Goal: Task Accomplishment & Management: Complete application form

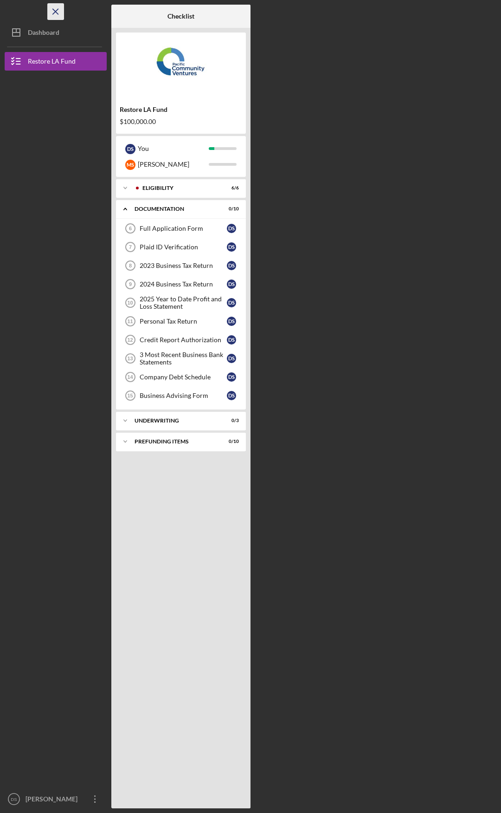
click at [55, 15] on icon "Icon/Menu Close" at bounding box center [55, 11] width 21 height 21
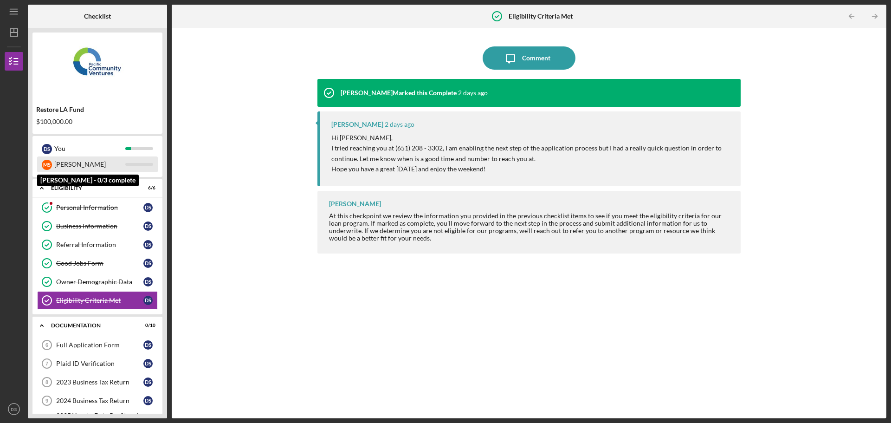
click at [85, 164] on div "[PERSON_NAME]" at bounding box center [89, 164] width 71 height 16
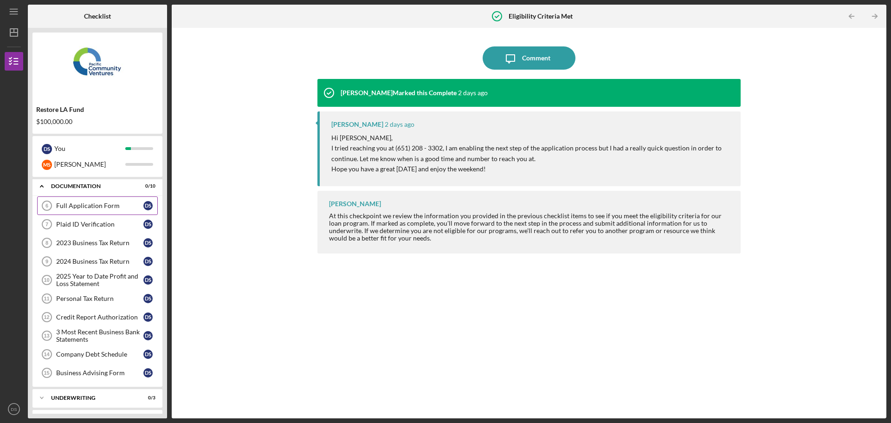
click at [102, 202] on div "Full Application Form" at bounding box center [99, 205] width 87 height 7
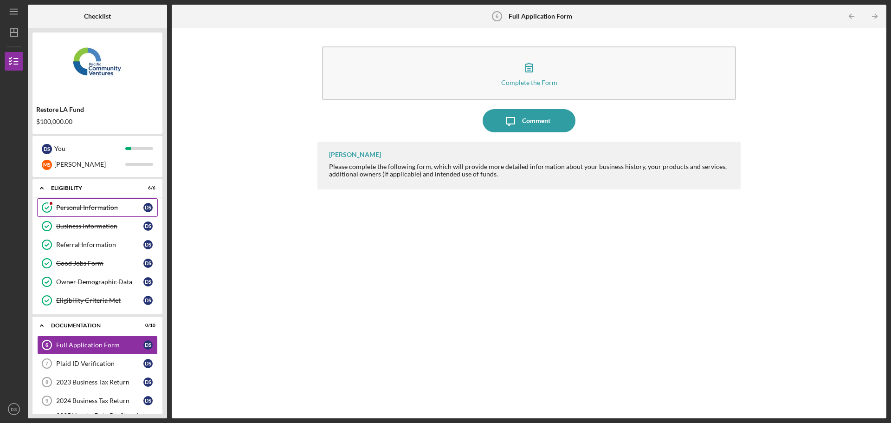
click at [119, 201] on link "Personal Information Personal Information D S" at bounding box center [97, 207] width 121 height 19
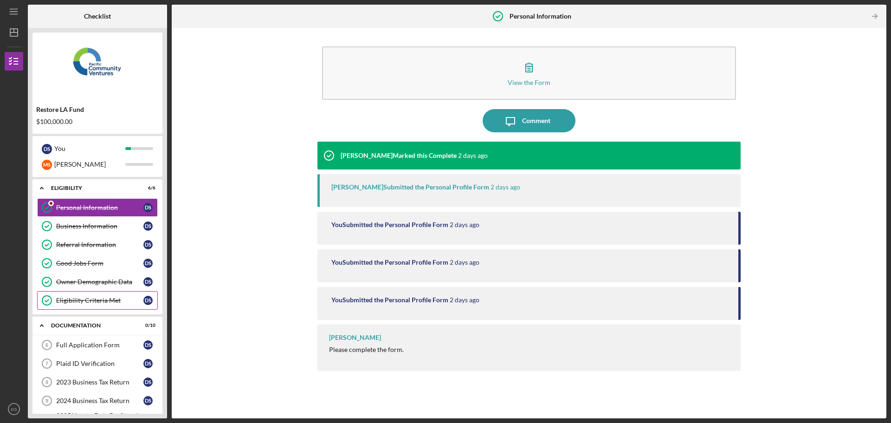
click at [106, 304] on link "Eligibility Criteria Met Eligibility Criteria Met D S" at bounding box center [97, 300] width 121 height 19
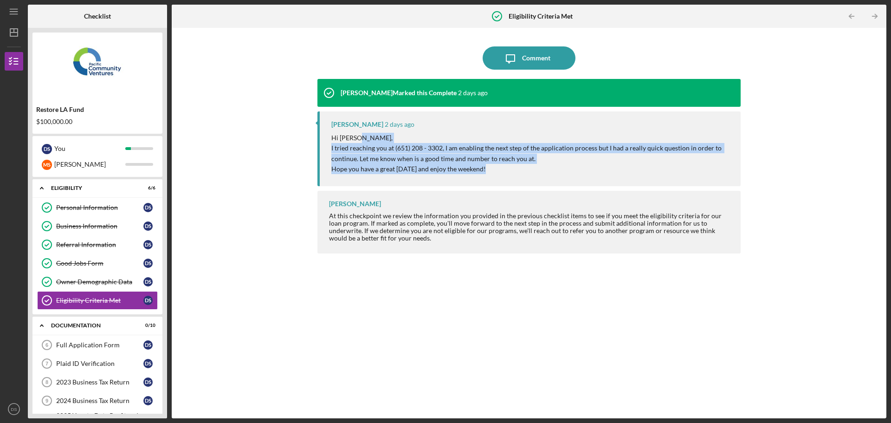
drag, startPoint x: 450, startPoint y: 142, endPoint x: 487, endPoint y: 173, distance: 48.2
click at [487, 173] on div "Hi Devin, I tried reaching you at (651) 208 - 3302, I am enabling the next step…" at bounding box center [531, 154] width 400 height 42
click at [503, 142] on p "Hi Devin," at bounding box center [531, 138] width 400 height 10
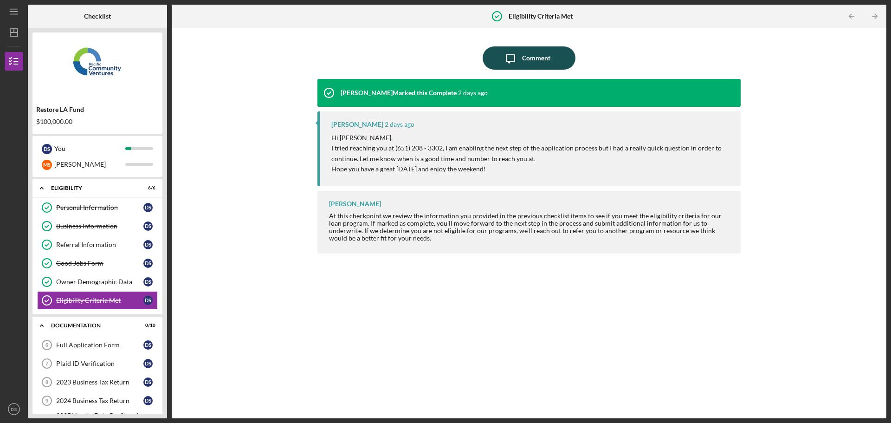
click at [503, 52] on div "Comment" at bounding box center [536, 57] width 28 height 23
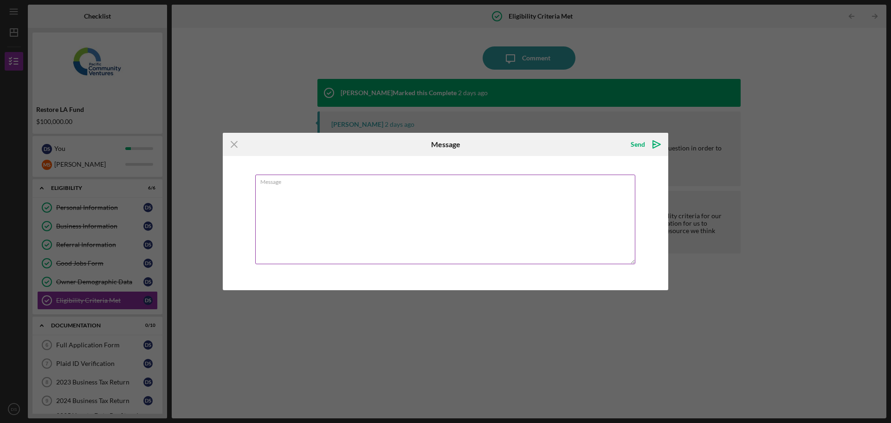
click at [489, 205] on textarea "Message" at bounding box center [445, 220] width 380 height 90
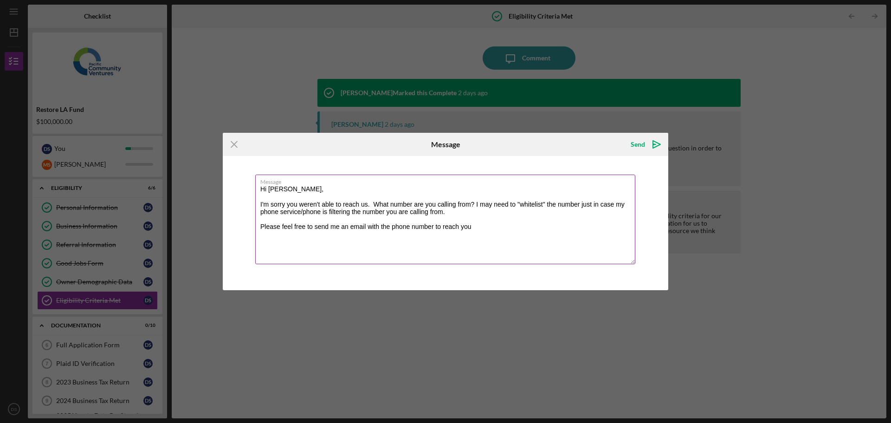
click at [315, 227] on textarea "Hi Cassandra, I'm sorry you weren't able to reach us. What number are you calli…" at bounding box center [445, 220] width 380 height 90
click at [503, 229] on textarea "Hi Cassandra, I'm sorry you weren't able to reach us. What number are you calli…" at bounding box center [445, 220] width 380 height 90
type textarea "Hi Cassandra, I'm sorry you weren't able to reach us. What number are you calli…"
click at [503, 142] on div "Send" at bounding box center [638, 144] width 14 height 19
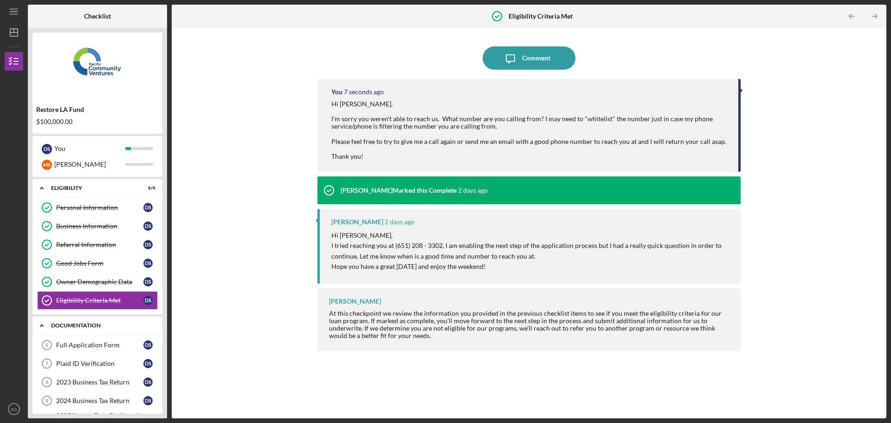
click at [90, 335] on div "Icon/Expander Documentation 0 / 10" at bounding box center [97, 325] width 130 height 19
click at [87, 353] on div "Icon/Expander Underwriting 0 / 3" at bounding box center [97, 346] width 130 height 19
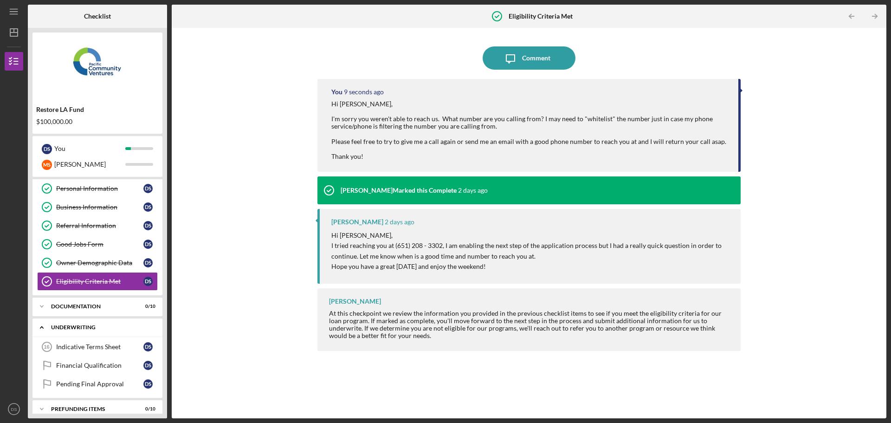
scroll to position [29, 0]
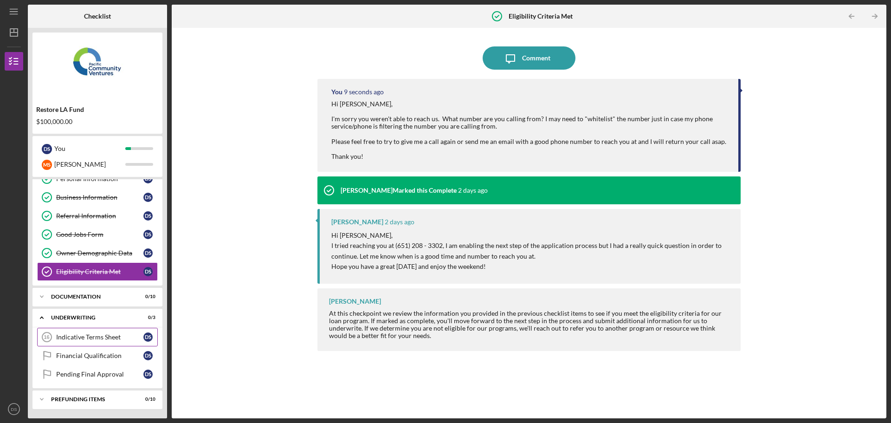
click at [90, 330] on link "Indicative Terms Sheet 16 Indicative Terms Sheet D S" at bounding box center [97, 337] width 121 height 19
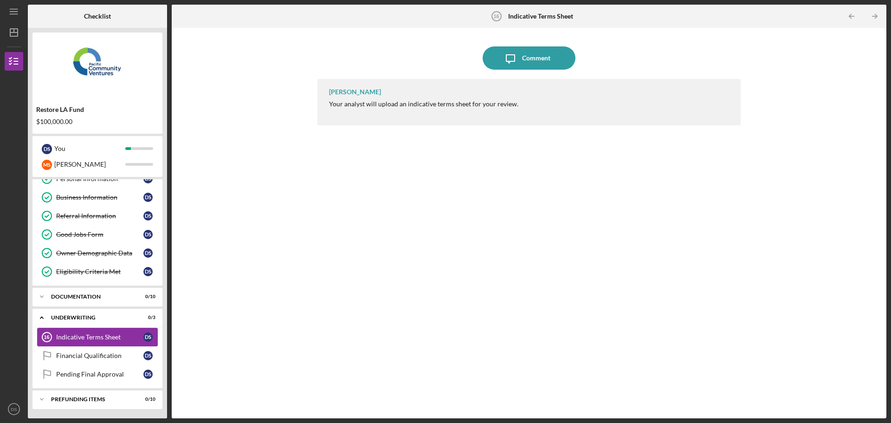
click at [92, 341] on link "Indicative Terms Sheet 16 Indicative Terms Sheet D S" at bounding box center [97, 337] width 121 height 19
click at [87, 356] on div "Financial Qualification" at bounding box center [99, 355] width 87 height 7
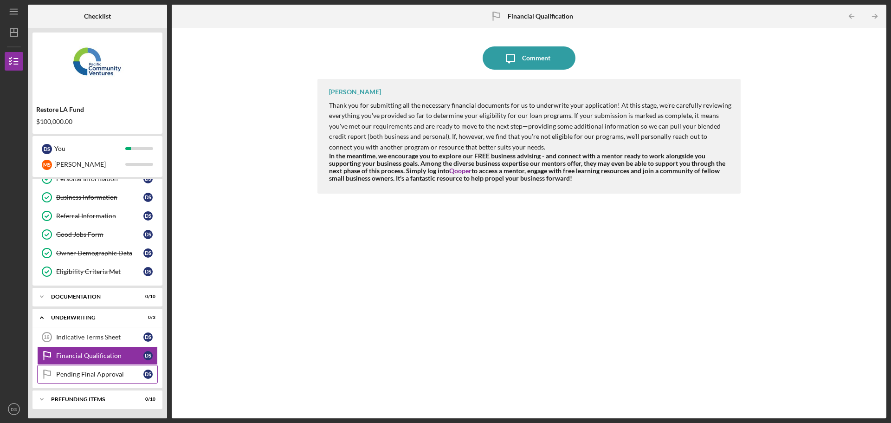
click at [80, 379] on link "Pending Final Approval Pending Final Approval D S" at bounding box center [97, 374] width 121 height 19
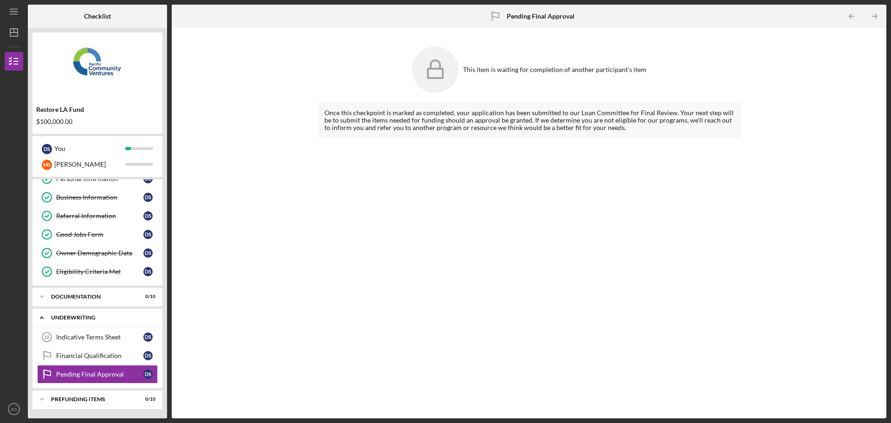
click at [100, 317] on div "Underwriting" at bounding box center [101, 318] width 100 height 6
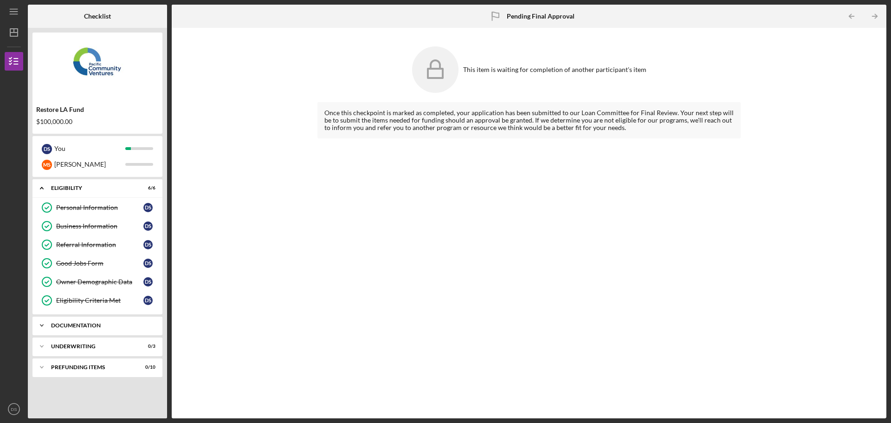
click at [101, 324] on div "Documentation" at bounding box center [101, 326] width 100 height 6
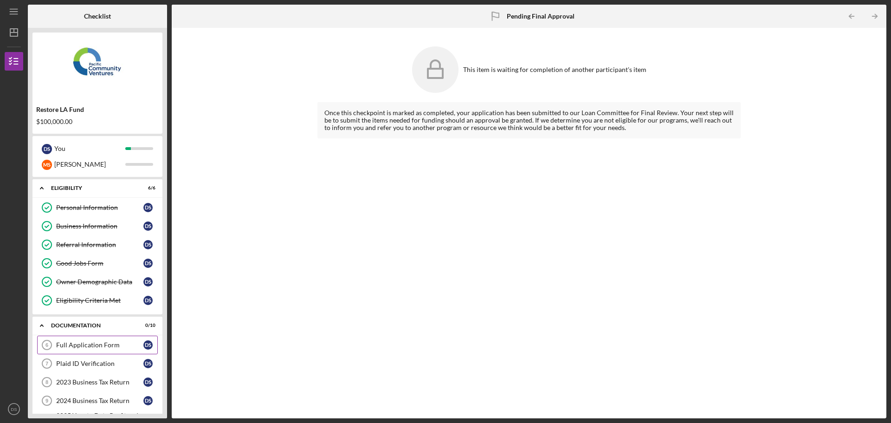
click at [97, 348] on div "Full Application Form" at bounding box center [99, 344] width 87 height 7
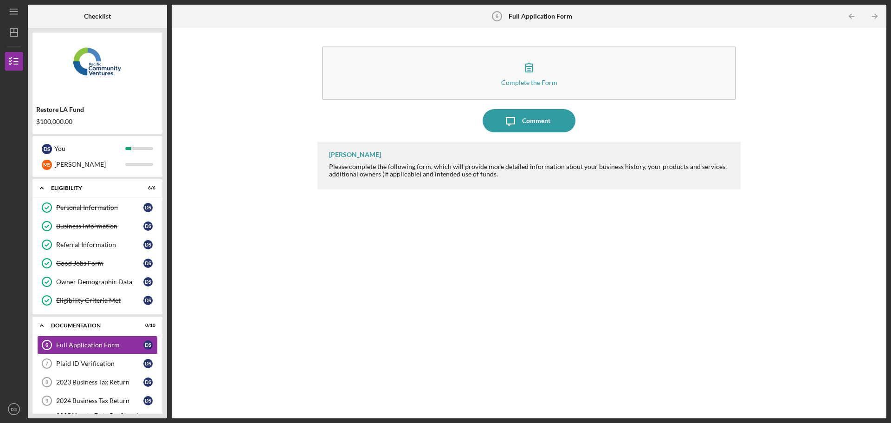
click at [503, 104] on div "Complete the Form Form" at bounding box center [528, 73] width 423 height 63
click at [106, 368] on link "Plaid ID Verification 7 Plaid ID Verification D S" at bounding box center [97, 363] width 121 height 19
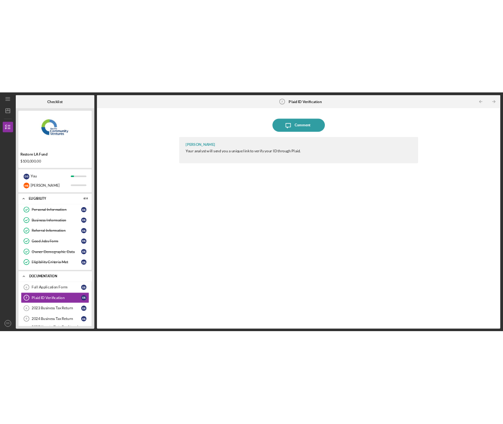
scroll to position [159, 0]
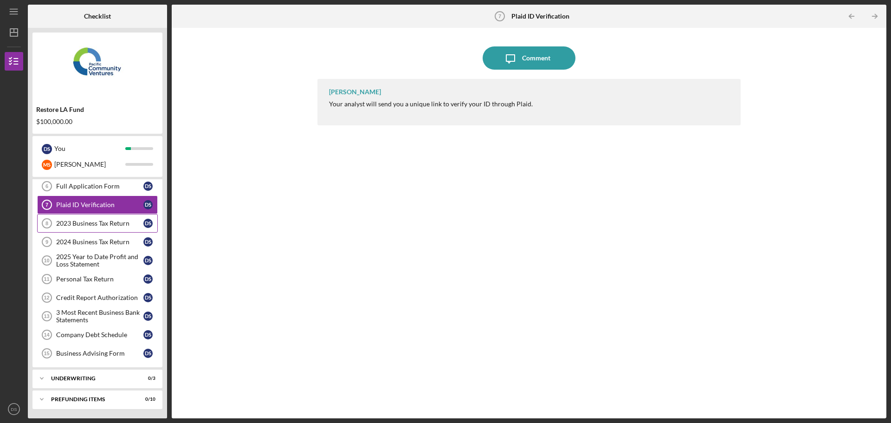
click at [103, 223] on div "2023 Business Tax Return" at bounding box center [99, 223] width 87 height 7
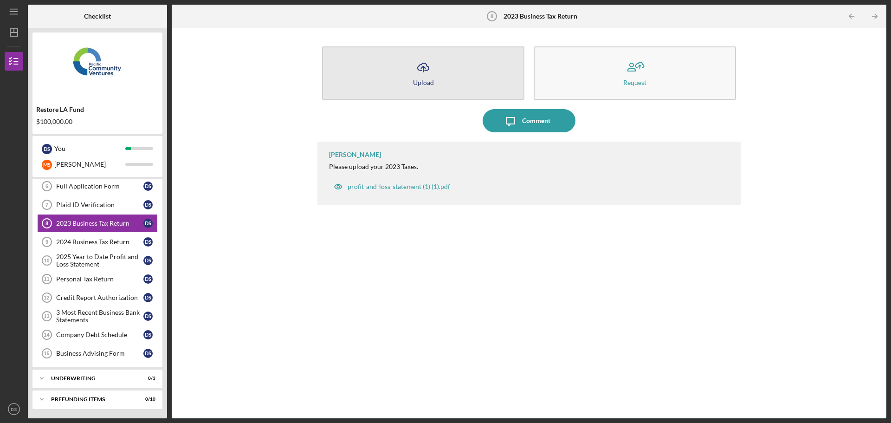
click at [428, 60] on icon "Icon/Upload" at bounding box center [423, 67] width 23 height 23
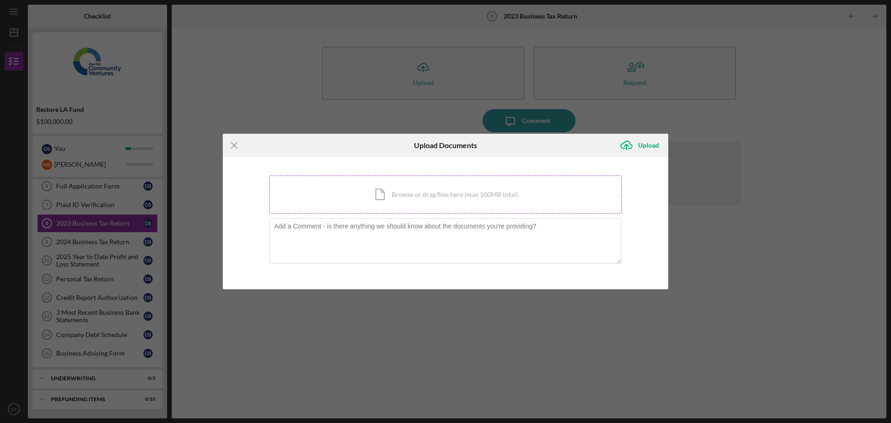
click at [386, 195] on div "Icon/Document Browse or drag files here (max 100MB total) Tap to choose files o…" at bounding box center [445, 194] width 353 height 38
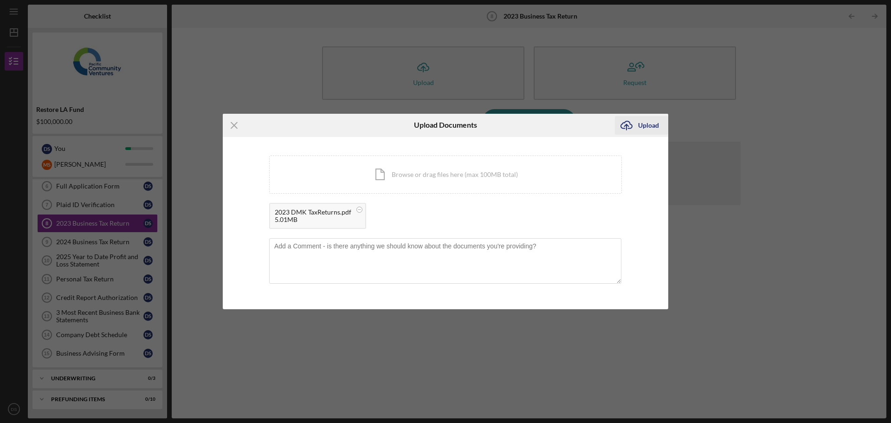
click at [503, 123] on div "Upload" at bounding box center [648, 125] width 21 height 19
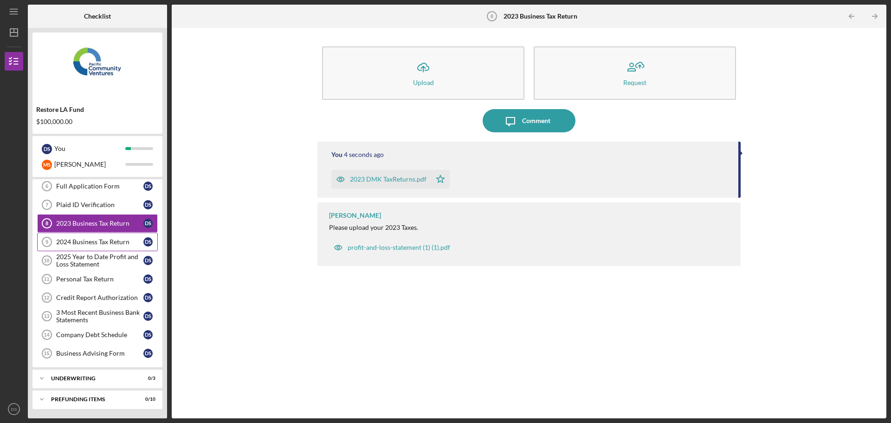
click at [102, 244] on div "2024 Business Tax Return" at bounding box center [99, 241] width 87 height 7
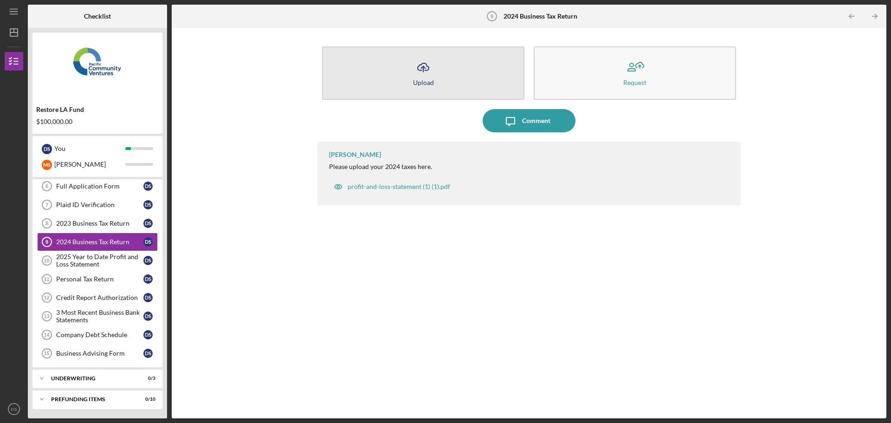
click at [440, 73] on button "Icon/Upload Upload" at bounding box center [423, 72] width 202 height 53
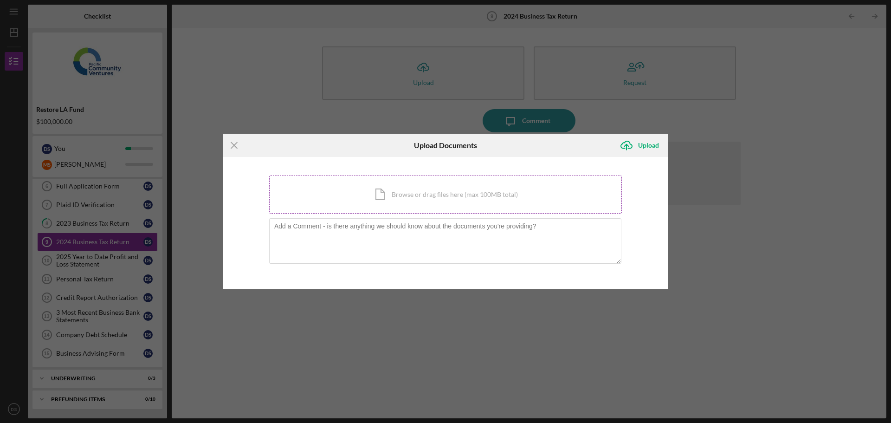
click at [414, 205] on div "Icon/Document Browse or drag files here (max 100MB total) Tap to choose files o…" at bounding box center [445, 194] width 353 height 38
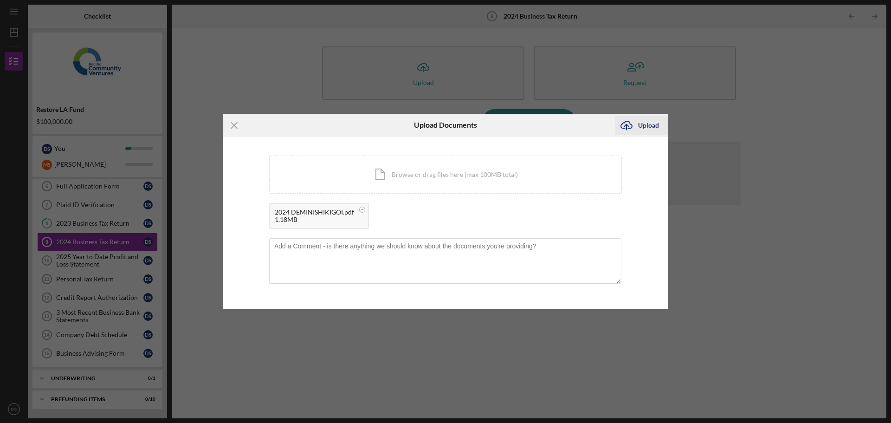
click at [503, 122] on div "Upload" at bounding box center [648, 125] width 21 height 19
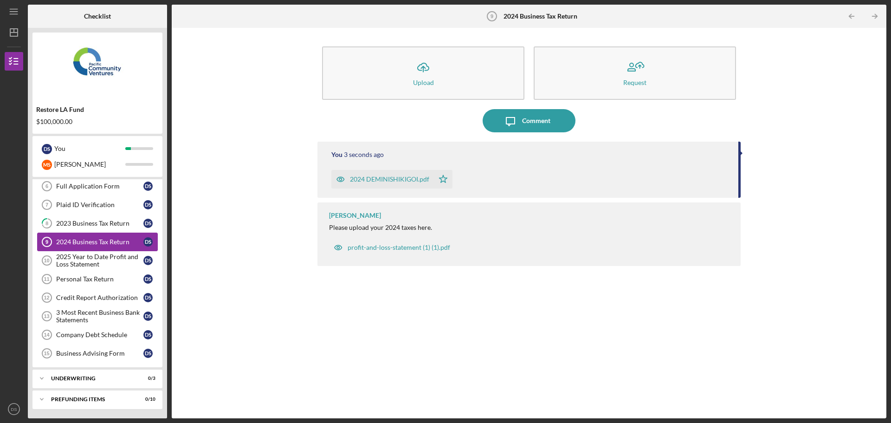
click at [89, 251] on link "2024 Business Tax Return 9 2024 Business Tax Return D S" at bounding box center [97, 242] width 121 height 19
click at [93, 259] on div "2025 Year to Date Profit and Loss Statement" at bounding box center [99, 260] width 87 height 15
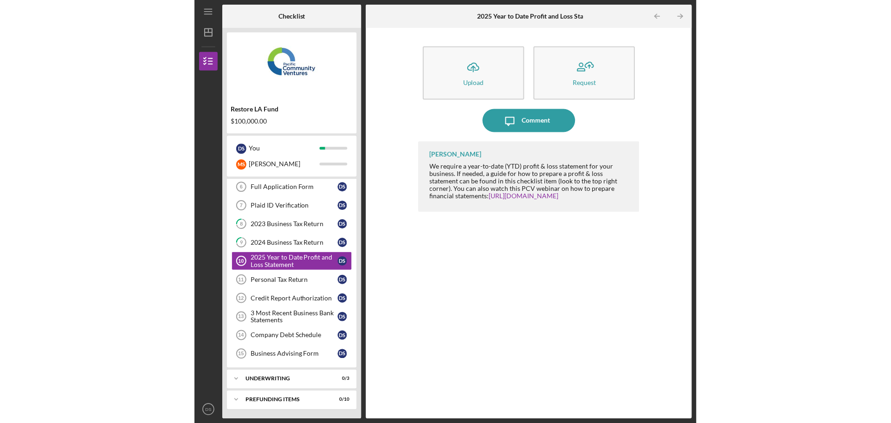
scroll to position [159, 0]
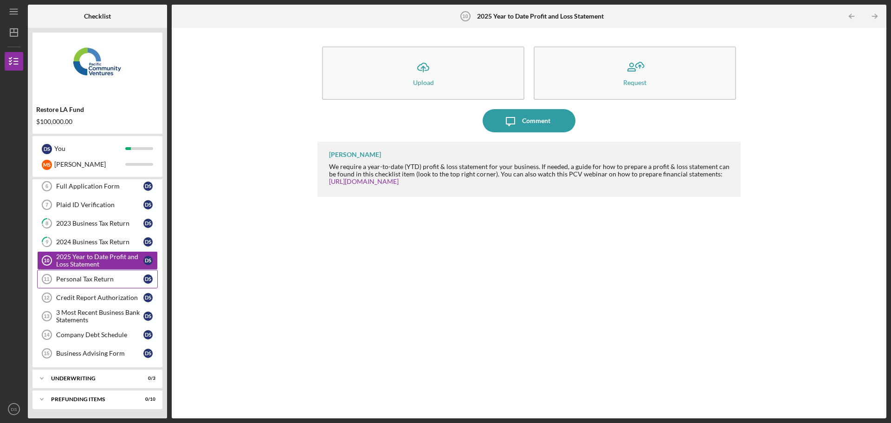
click at [102, 279] on div "Personal Tax Return" at bounding box center [99, 278] width 87 height 7
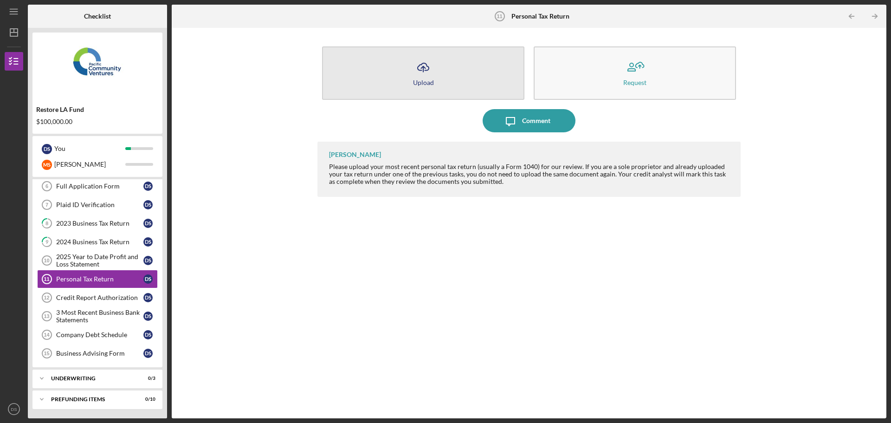
click at [464, 55] on button "Icon/Upload Upload" at bounding box center [423, 72] width 202 height 53
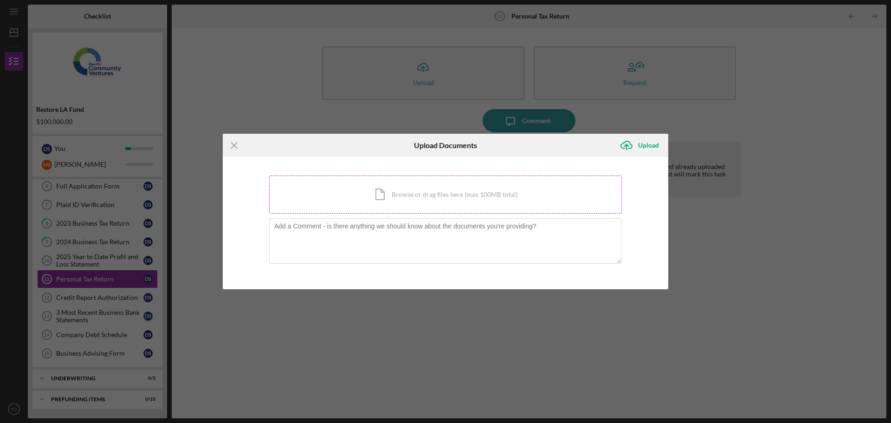
click at [414, 196] on div "Icon/Document Browse or drag files here (max 100MB total) Tap to choose files o…" at bounding box center [445, 194] width 353 height 38
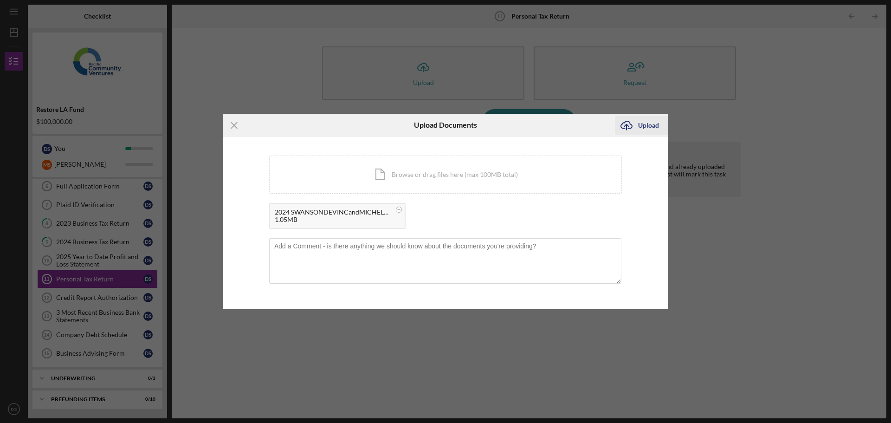
click at [503, 120] on div "Upload" at bounding box center [648, 125] width 21 height 19
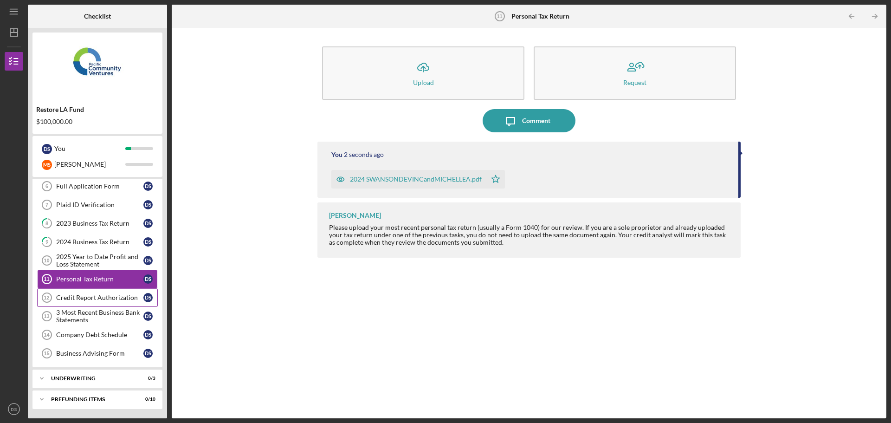
click at [102, 292] on link "Credit Report Authorization 12 Credit Report Authorization D S" at bounding box center [97, 297] width 121 height 19
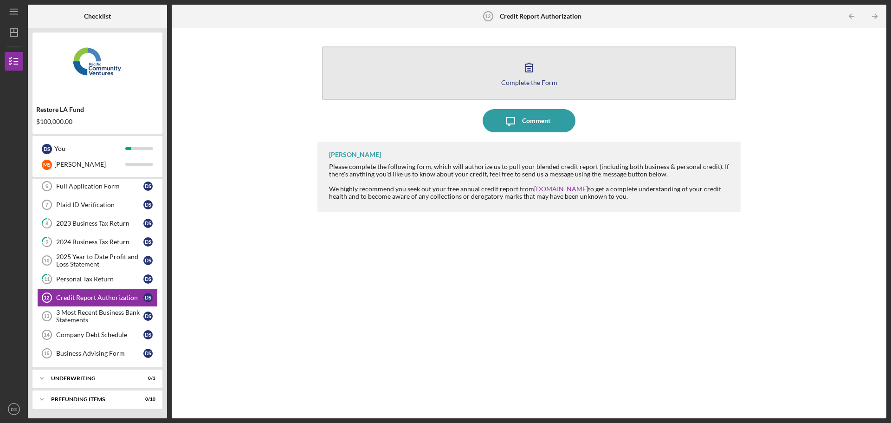
click at [503, 73] on button "Complete the Form Form" at bounding box center [529, 72] width 414 height 53
click at [449, 70] on button "Complete the Form Form" at bounding box center [529, 72] width 414 height 53
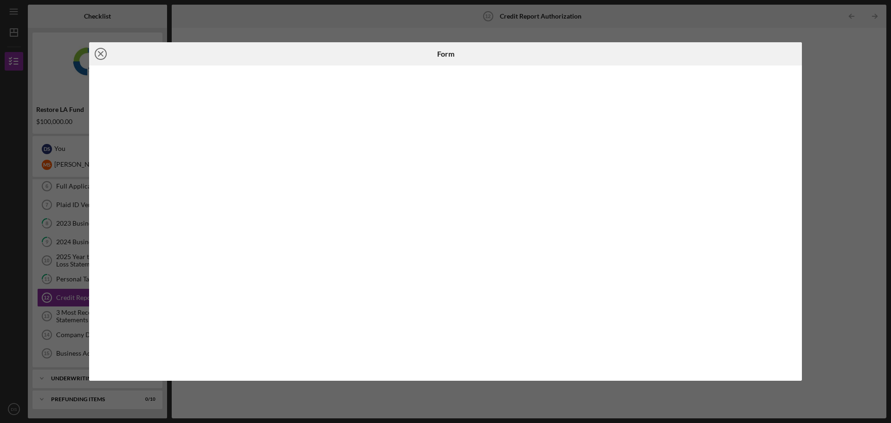
click at [99, 50] on icon "Icon/Close" at bounding box center [100, 53] width 23 height 23
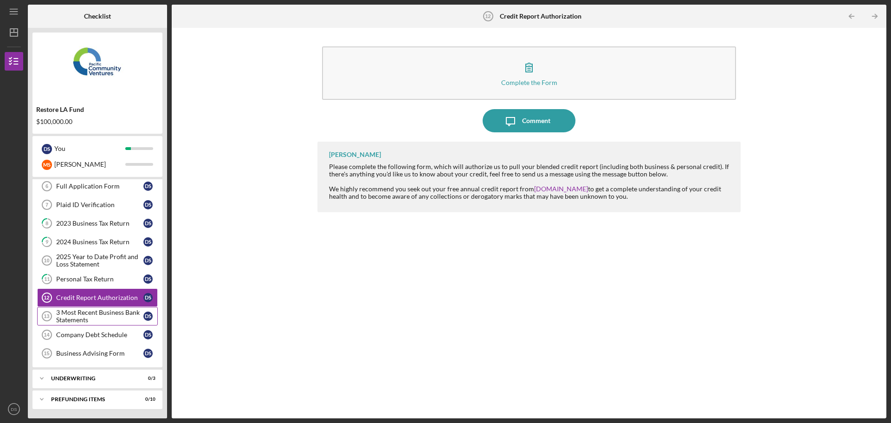
click at [105, 312] on div "3 Most Recent Business Bank Statements" at bounding box center [99, 316] width 87 height 15
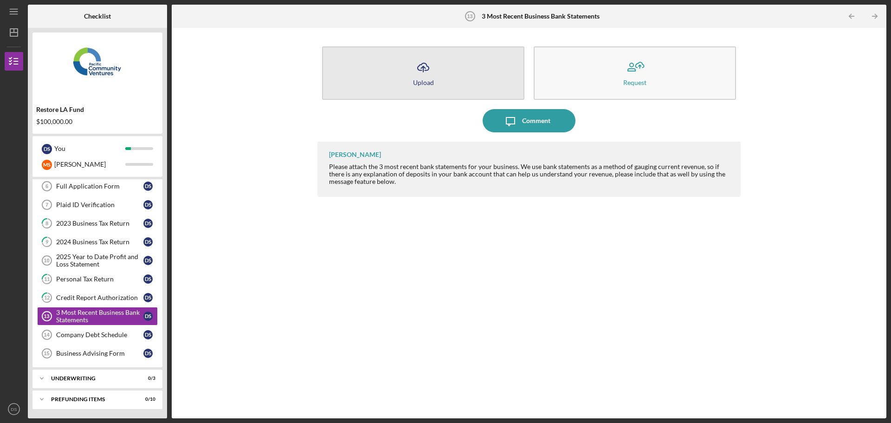
click at [421, 58] on icon "Icon/Upload" at bounding box center [423, 67] width 23 height 23
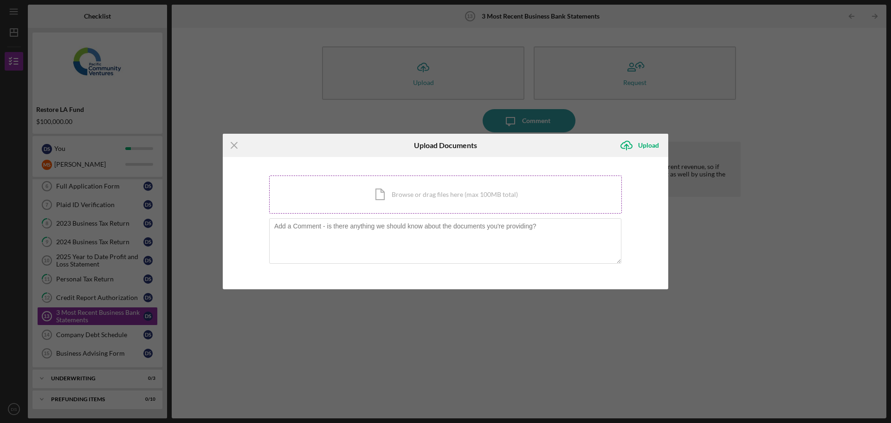
click at [415, 194] on div "Icon/Document Browse or drag files here (max 100MB total) Tap to choose files o…" at bounding box center [445, 194] width 353 height 38
click at [385, 195] on div "Icon/Document Browse or drag files here (max 100MB total) Tap to choose files o…" at bounding box center [445, 194] width 353 height 38
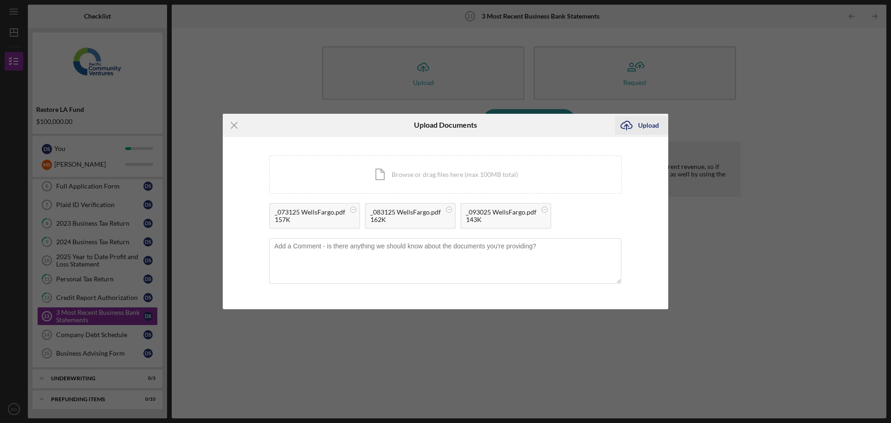
click at [503, 120] on div "Upload" at bounding box center [648, 125] width 21 height 19
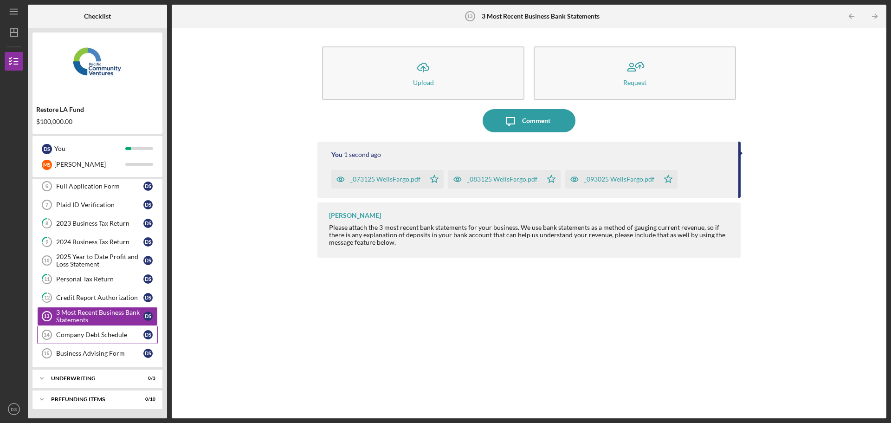
click at [65, 330] on link "Company Debt Schedule 14 Company Debt Schedule D S" at bounding box center [97, 334] width 121 height 19
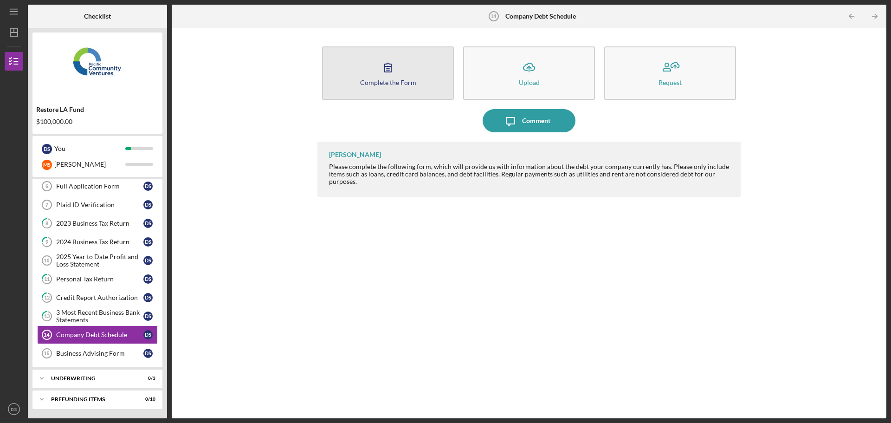
click at [392, 75] on icon "button" at bounding box center [387, 67] width 23 height 23
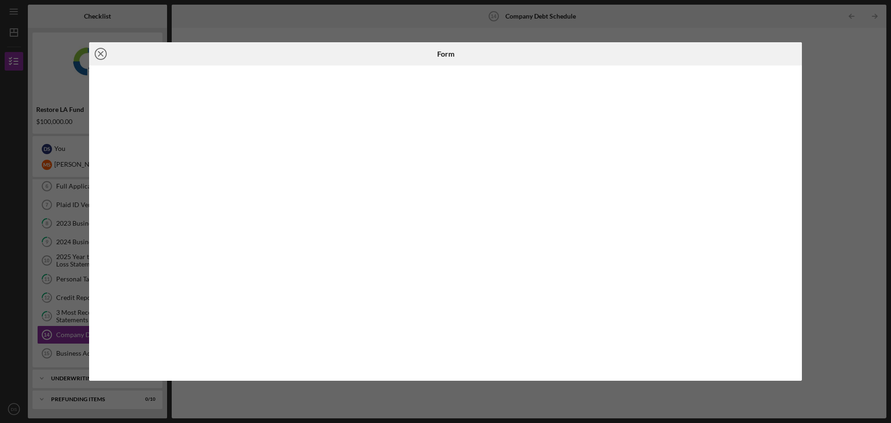
click at [103, 55] on line at bounding box center [100, 54] width 5 height 5
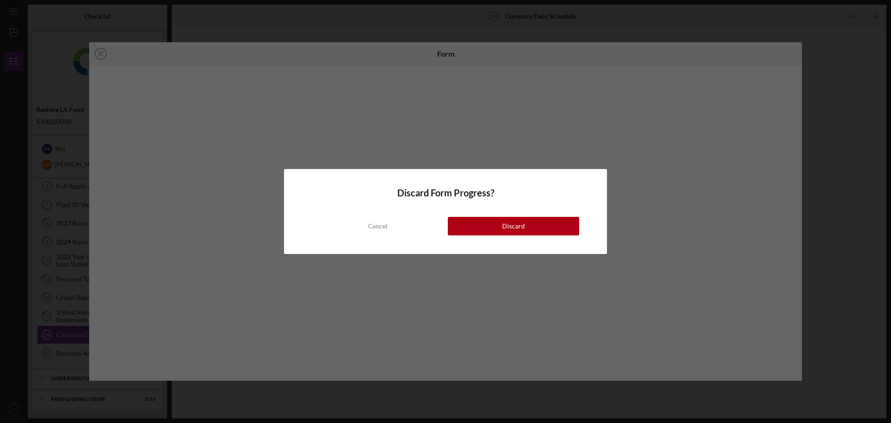
click at [487, 217] on div "Cancel Discard" at bounding box center [445, 216] width 267 height 37
click at [503, 220] on div "Discard" at bounding box center [513, 226] width 23 height 19
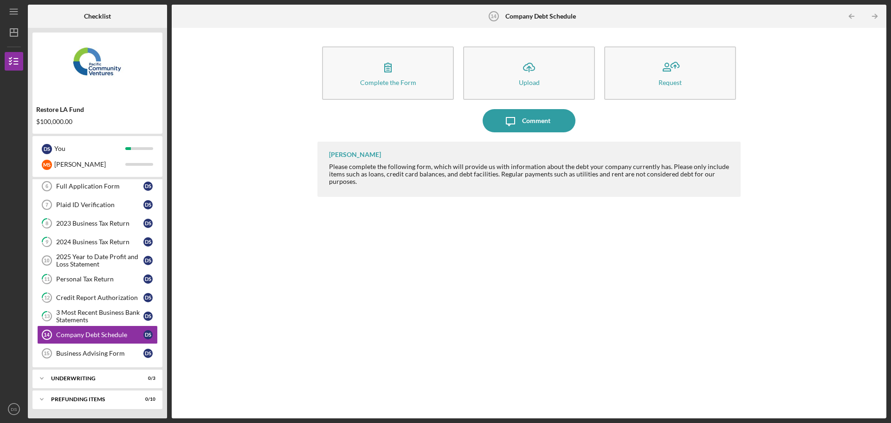
click at [503, 347] on div "Cassandra Cervera Please complete the following form, which will provide us wit…" at bounding box center [528, 273] width 423 height 263
click at [78, 356] on div "Business Advising Form" at bounding box center [99, 353] width 87 height 7
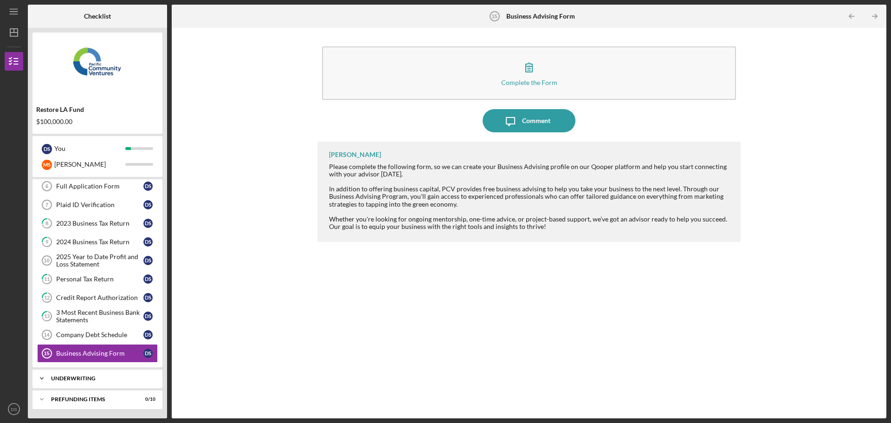
click at [104, 382] on div "Icon/Expander Underwriting 0 / 3" at bounding box center [97, 378] width 130 height 19
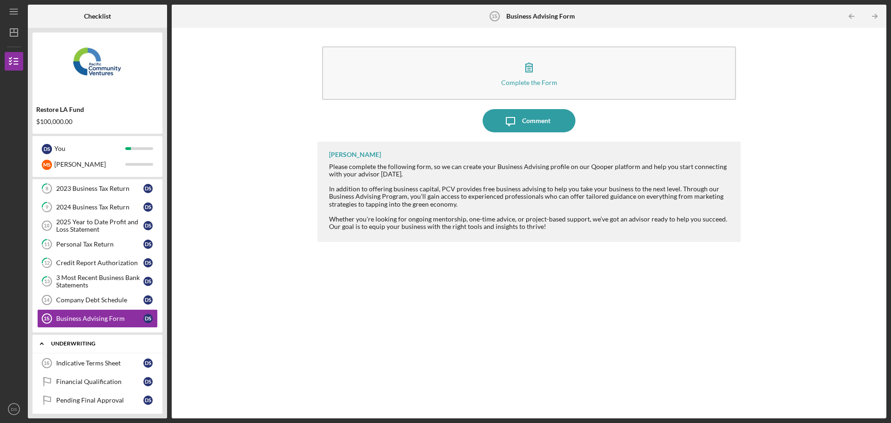
scroll to position [220, 0]
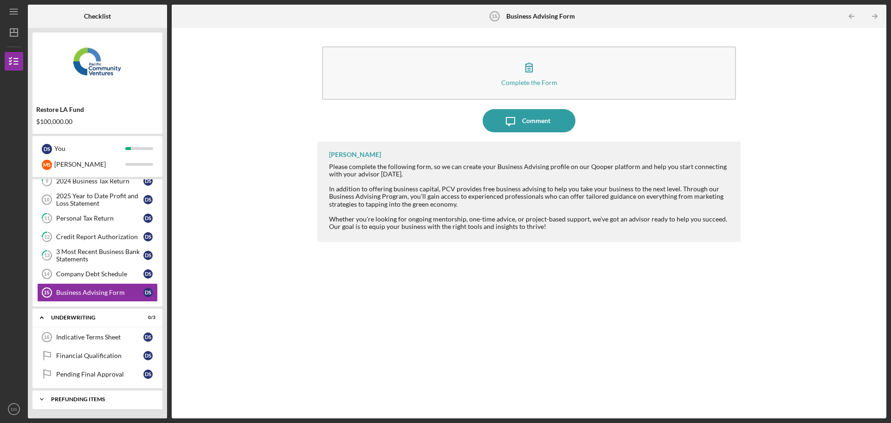
click at [120, 396] on div "Icon/Expander Prefunding Items 0 / 10" at bounding box center [97, 399] width 130 height 19
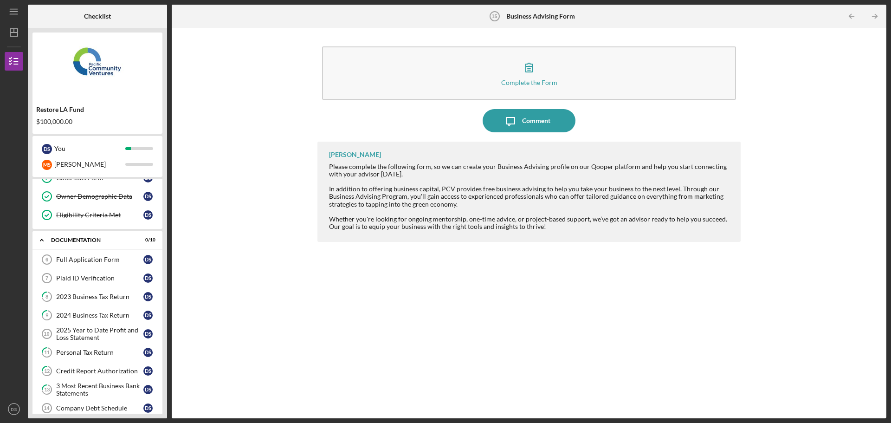
scroll to position [0, 0]
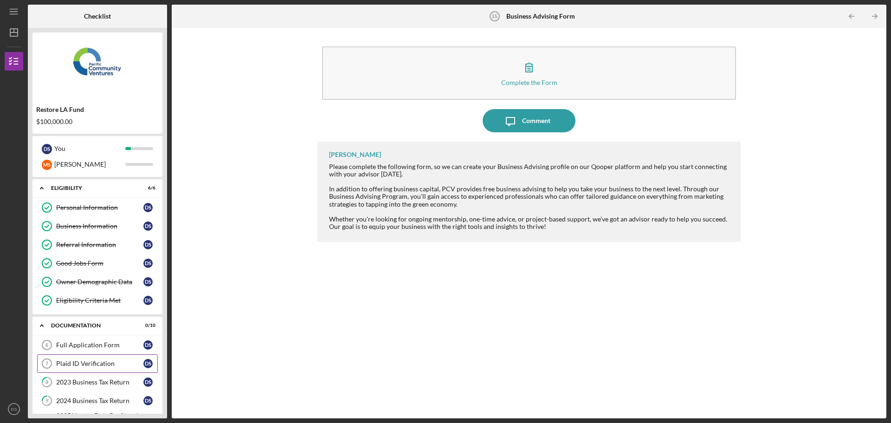
click at [131, 358] on link "Plaid ID Verification 7 Plaid ID Verification D S" at bounding box center [97, 363] width 121 height 19
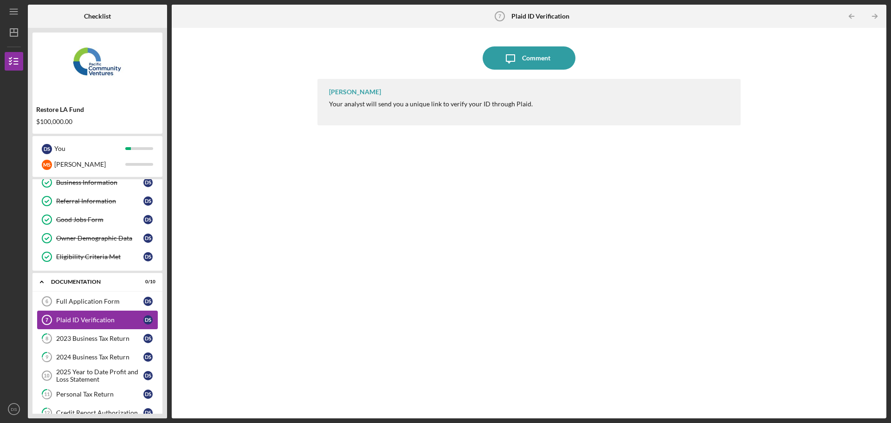
scroll to position [93, 0]
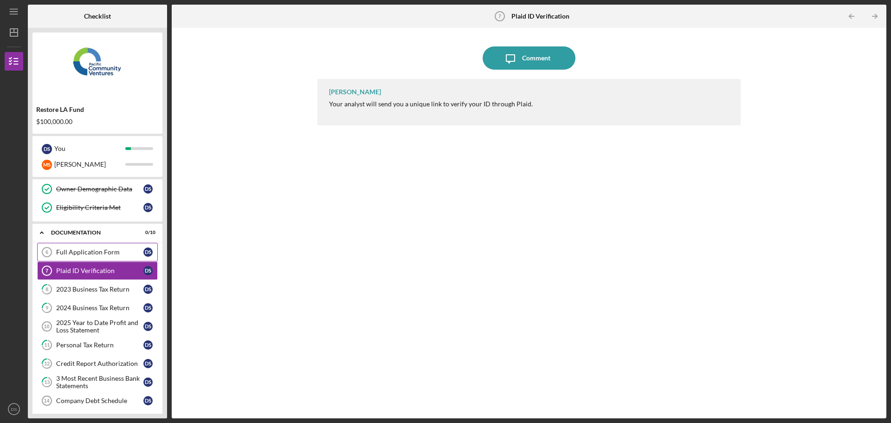
click at [94, 245] on link "Full Application Form 6 Full Application Form D S" at bounding box center [97, 252] width 121 height 19
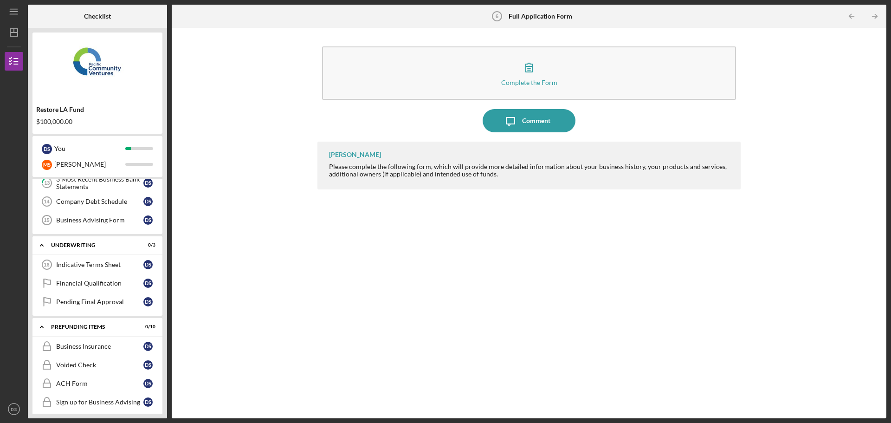
scroll to position [325, 0]
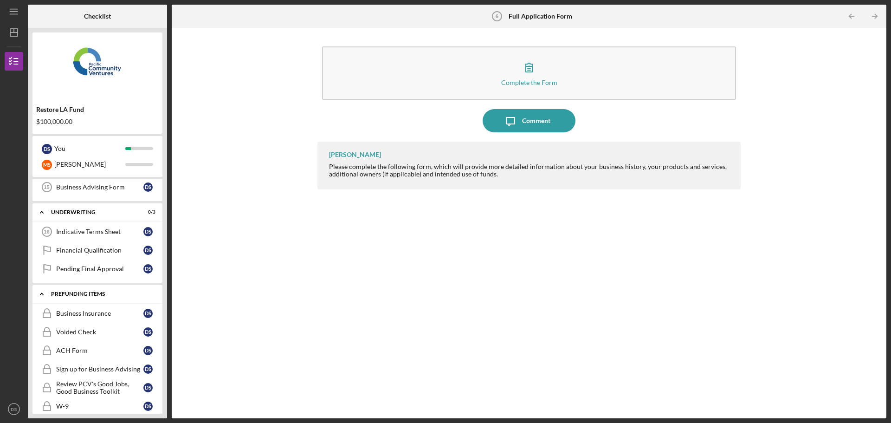
click at [71, 293] on div "Prefunding Items" at bounding box center [101, 294] width 100 height 6
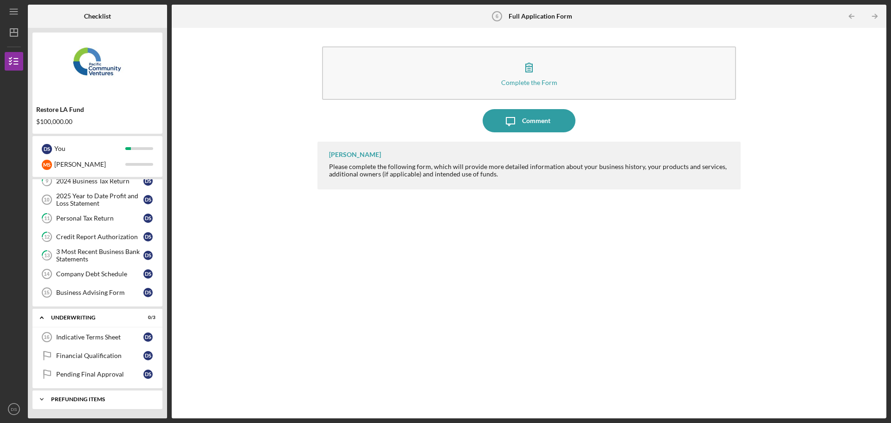
scroll to position [220, 0]
